Goal: Information Seeking & Learning: Learn about a topic

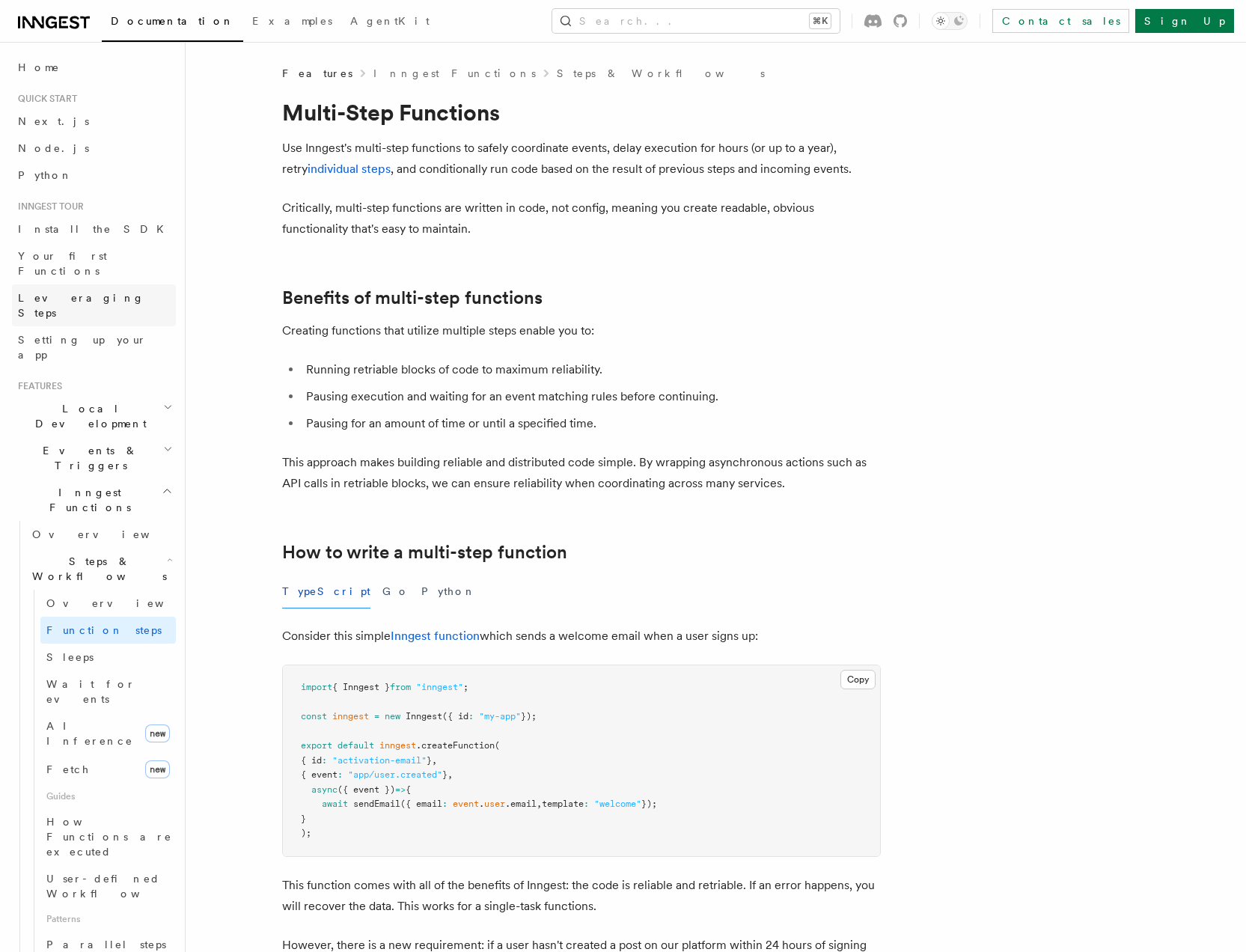
click at [106, 284] on link "Leveraging Steps" at bounding box center [93, 305] width 164 height 42
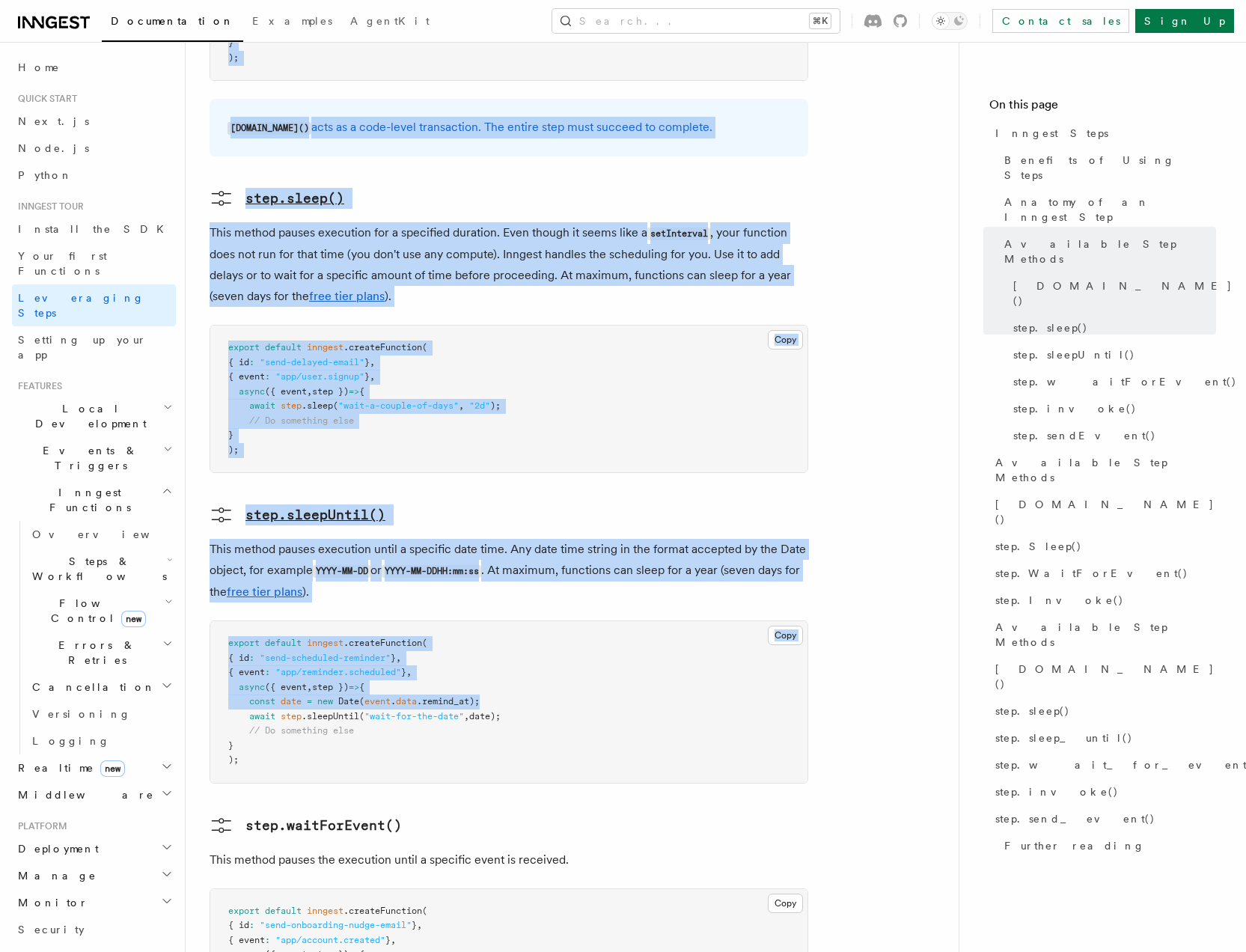
scroll to position [2241, 0]
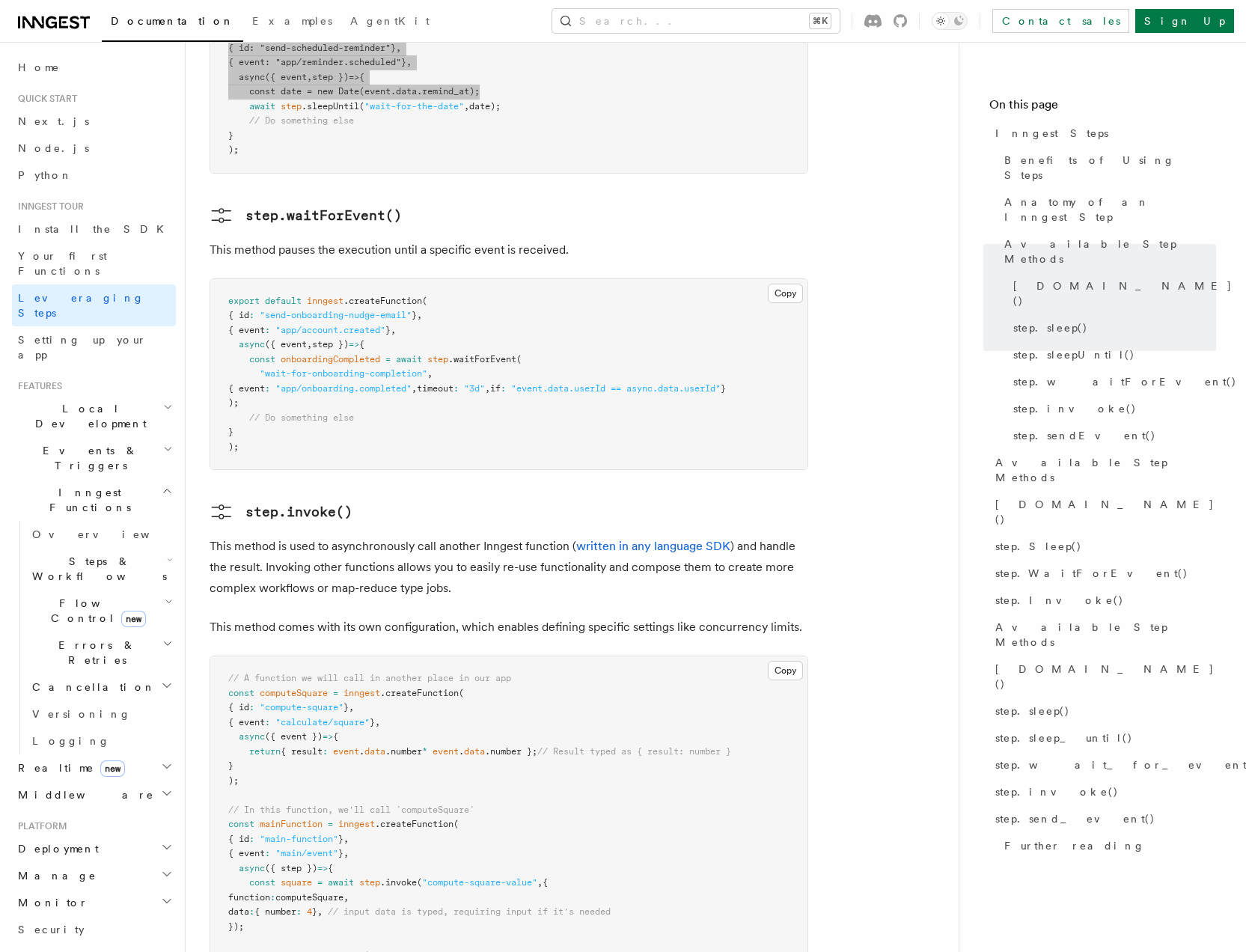
drag, startPoint x: 208, startPoint y: 112, endPoint x: 524, endPoint y: 632, distance: 608.5
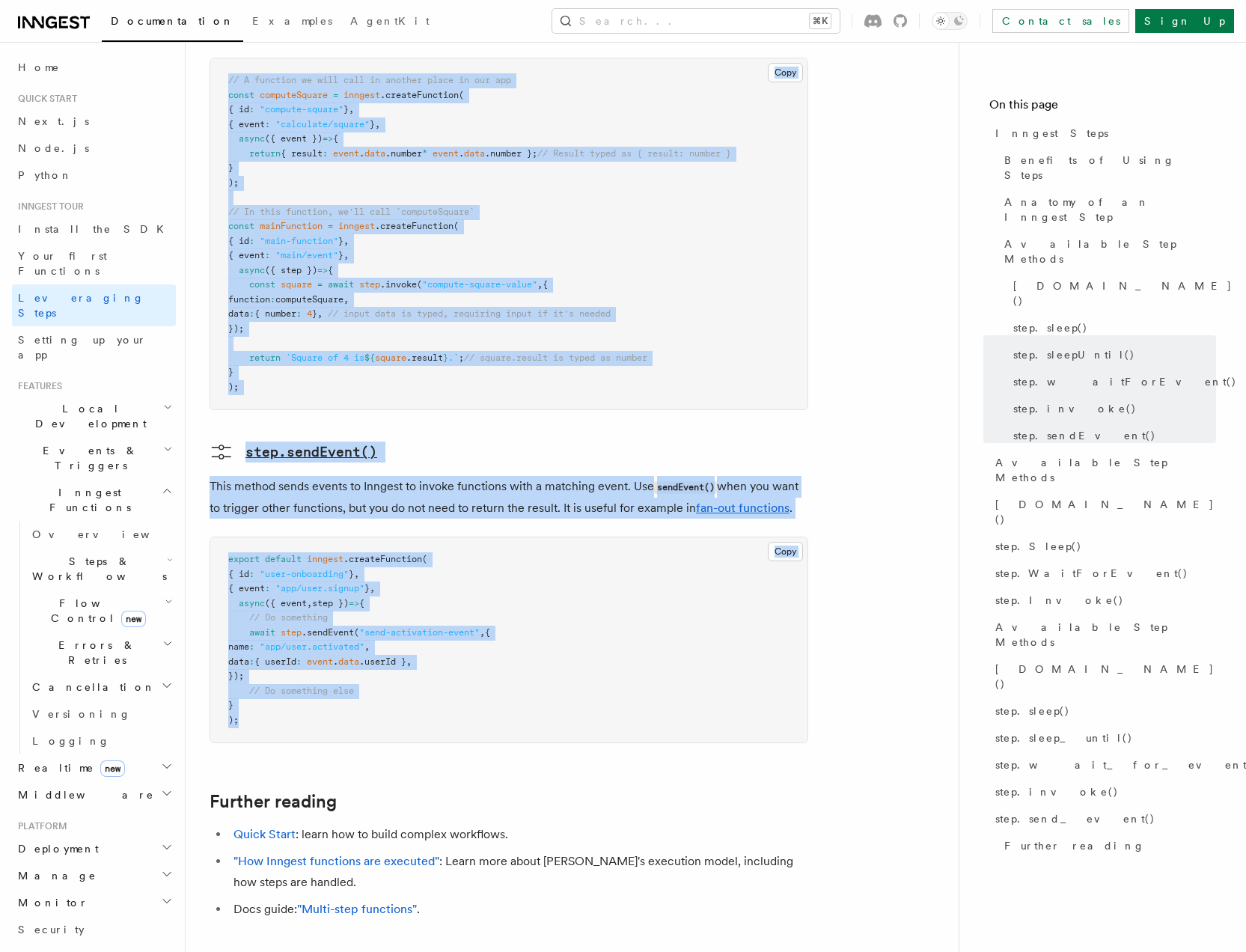
scroll to position [2999, 0]
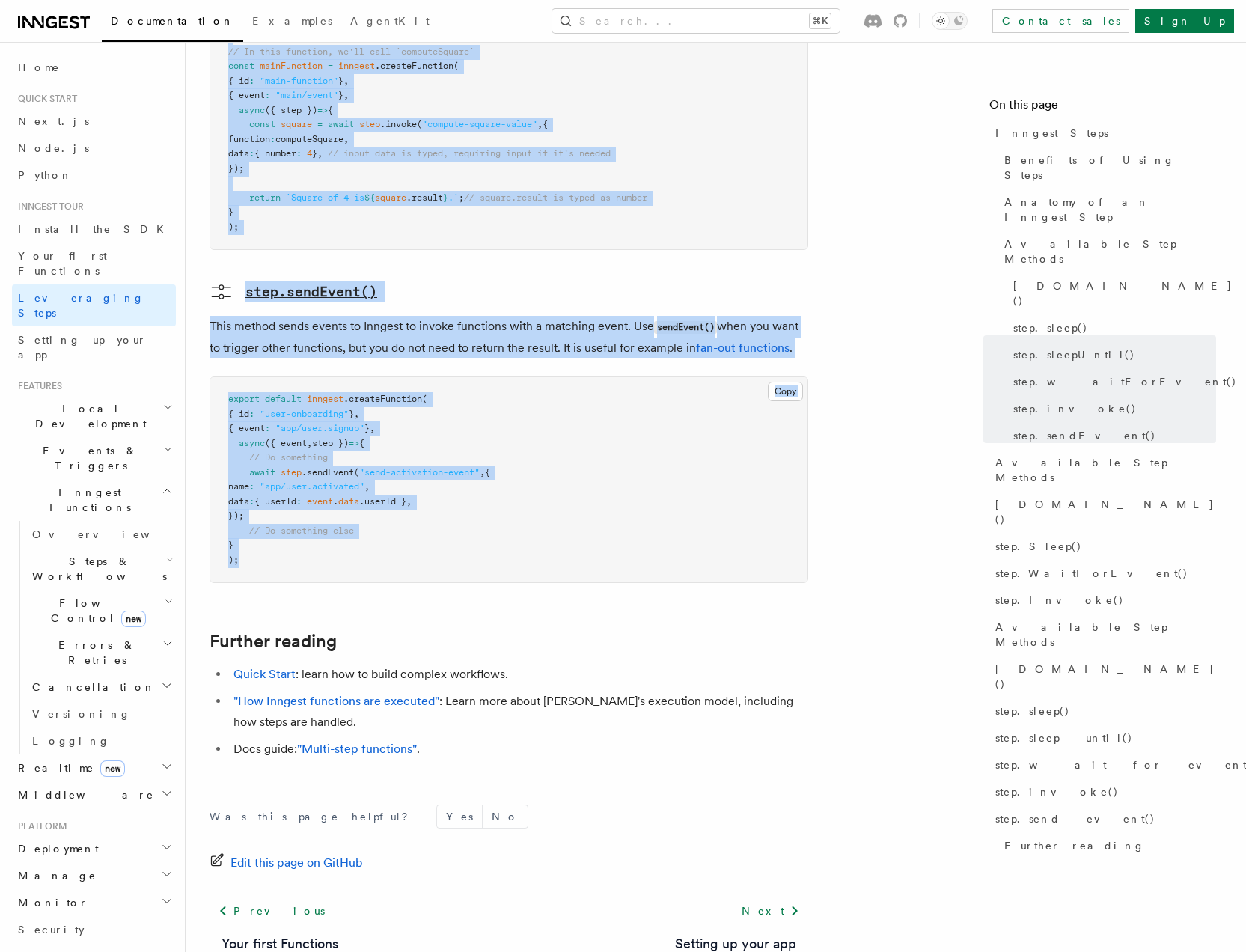
copy article "Inngest Steps Steps are fundamental building blocks in Inngest functions. Each …"
click at [103, 554] on span "Steps & Workflows" at bounding box center [97, 569] width 141 height 30
click at [101, 617] on link "Function steps" at bounding box center [108, 630] width 135 height 27
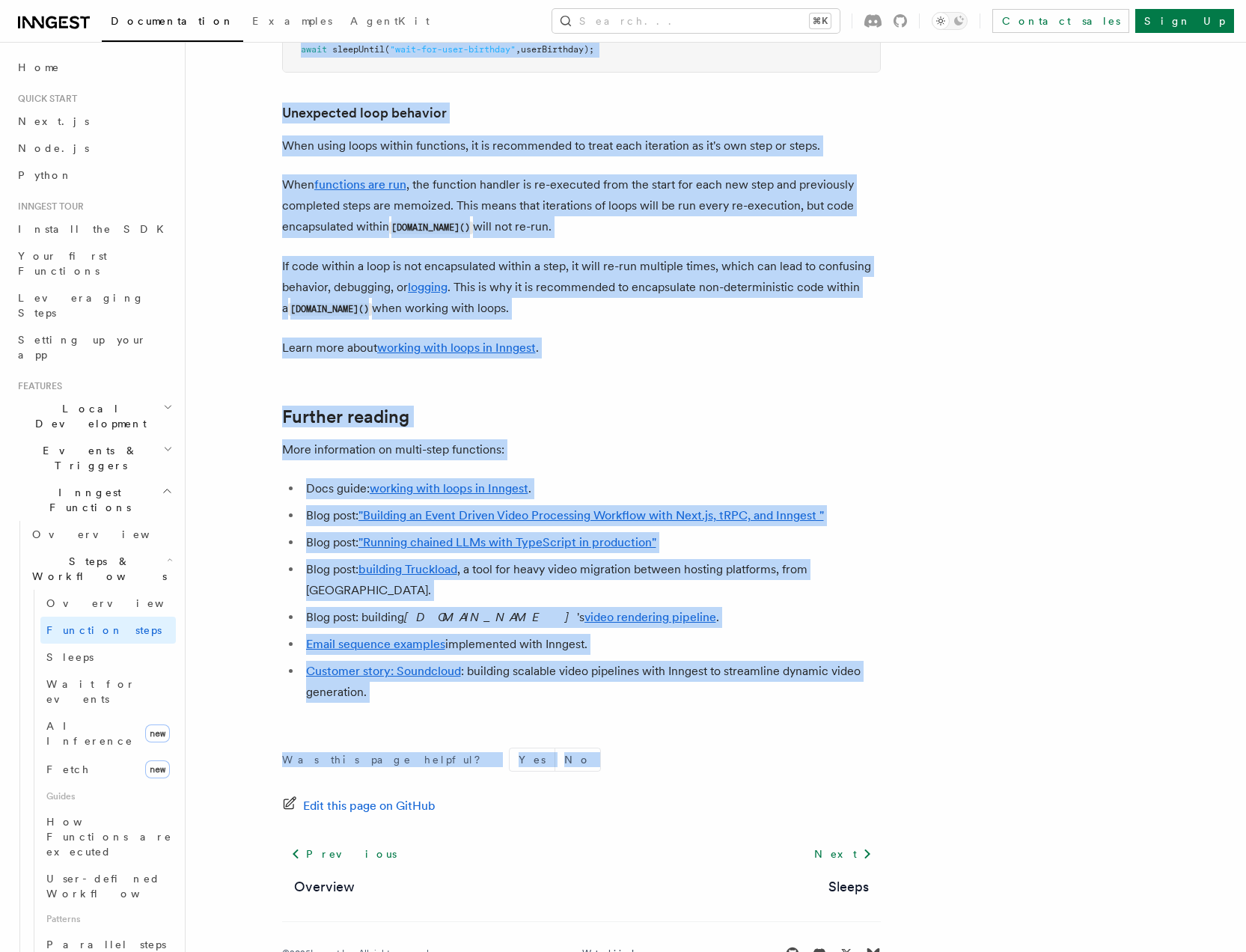
scroll to position [4777, 0]
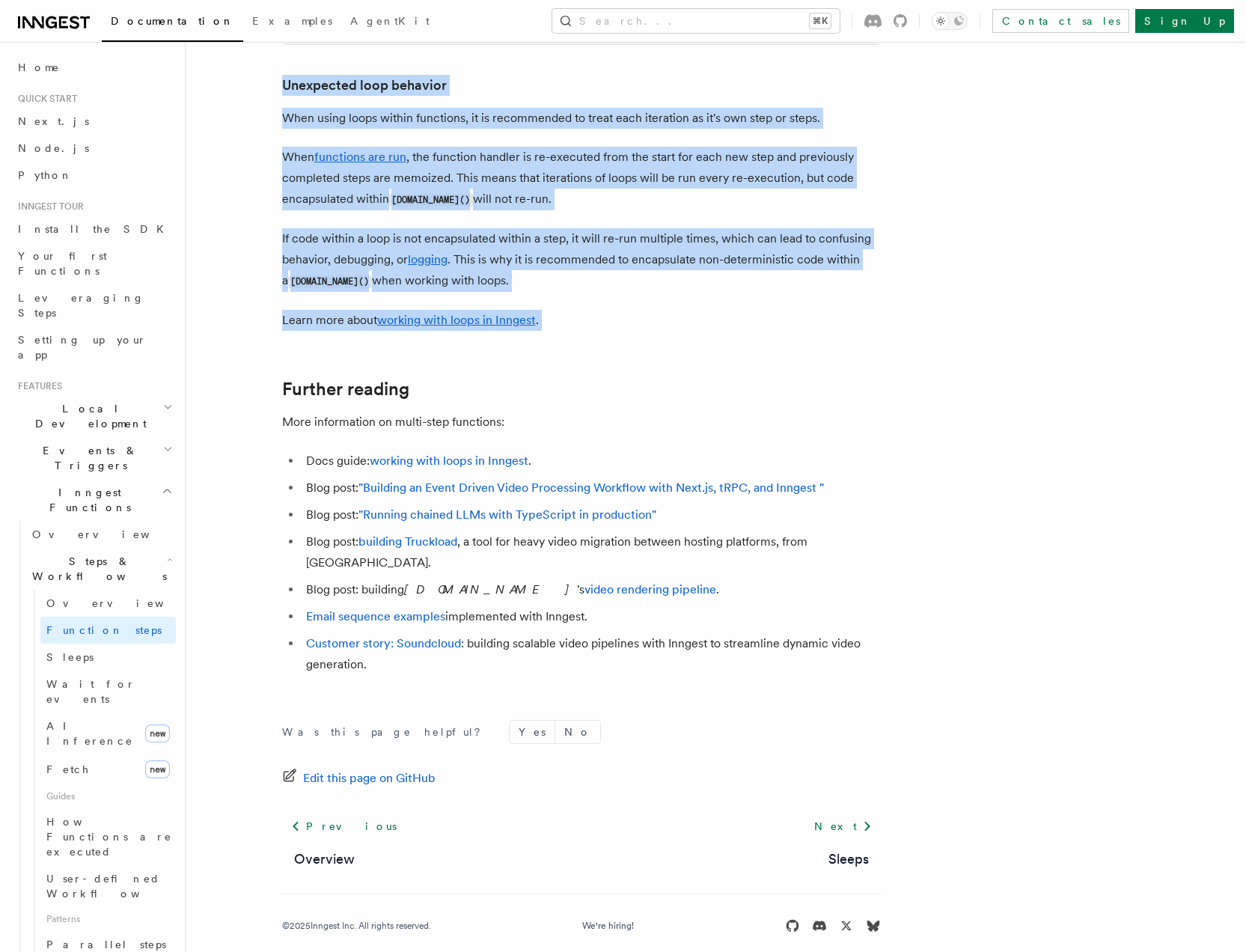
drag, startPoint x: 292, startPoint y: 129, endPoint x: 1254, endPoint y: 616, distance: 1078.2
copy article "Multi-Step Functions Use Inngest's multi-step functions to safely coordinate ev…"
